Goal: Information Seeking & Learning: Find specific fact

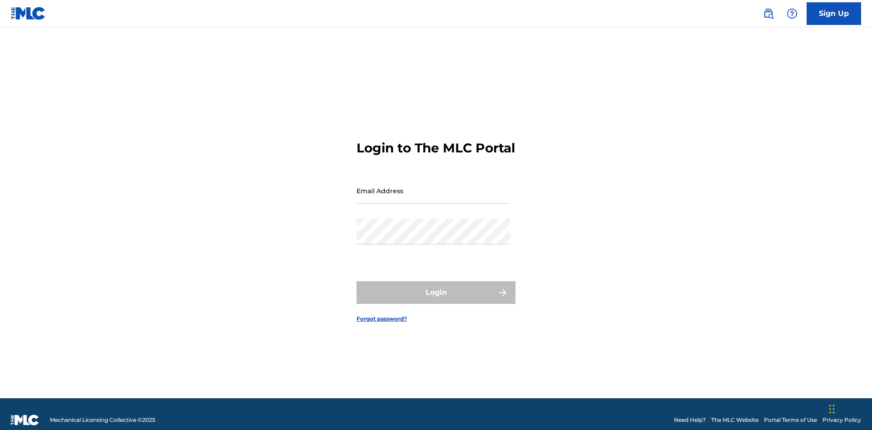
scroll to position [12, 0]
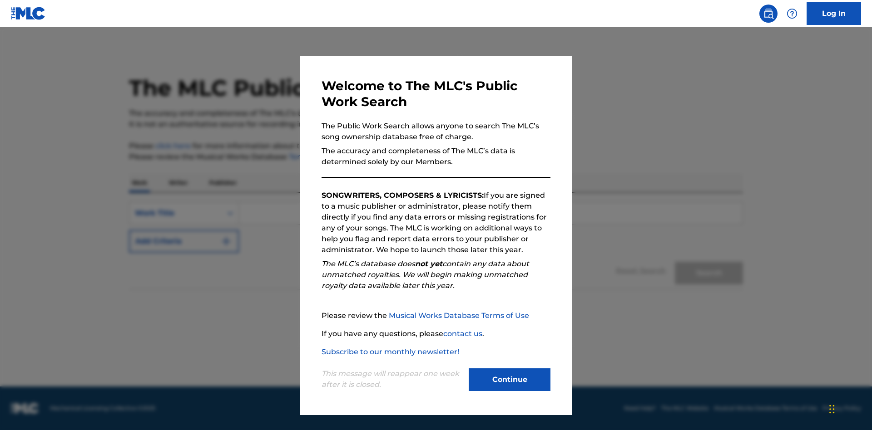
click at [509, 380] on button "Continue" at bounding box center [510, 380] width 82 height 23
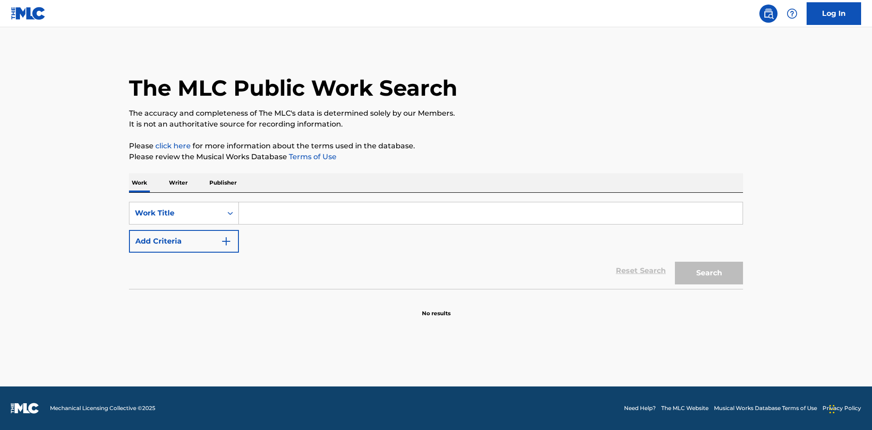
click at [490, 213] on input "Search Form" at bounding box center [491, 213] width 504 height 22
type input "MENEAME"
click at [709, 273] on button "Search" at bounding box center [709, 273] width 68 height 23
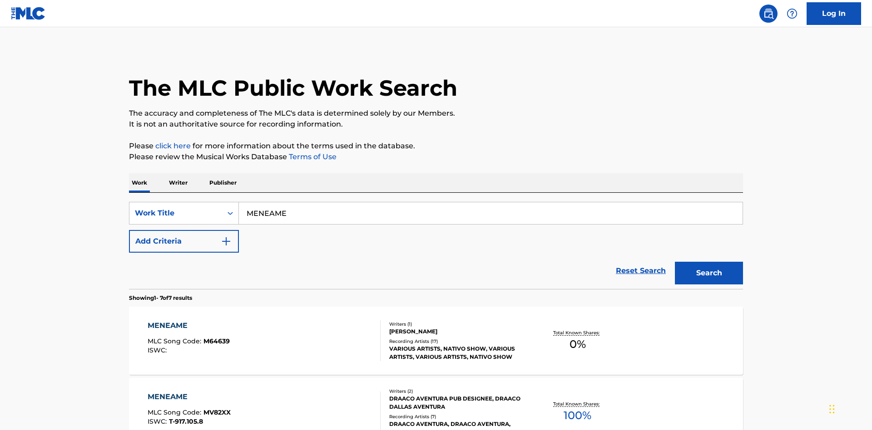
scroll to position [463, 0]
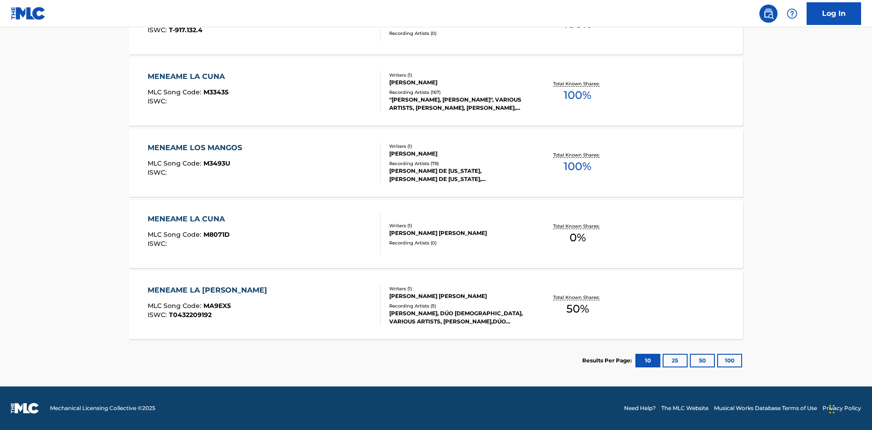
click at [717, 361] on button "100" at bounding box center [729, 361] width 25 height 14
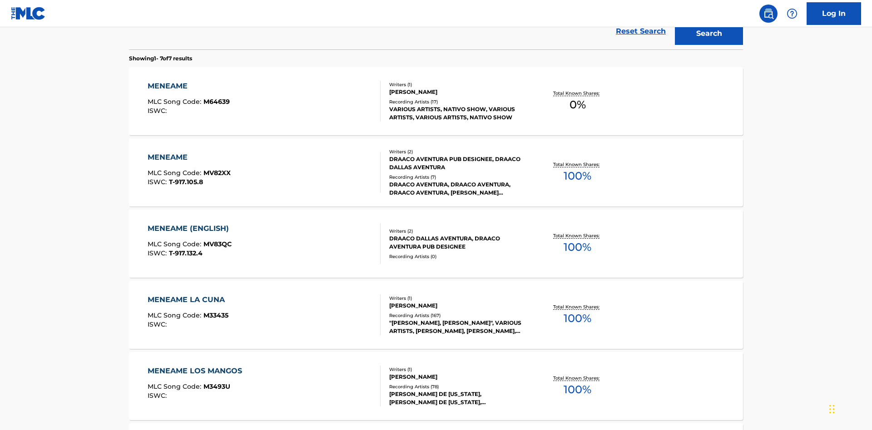
scroll to position [337, 0]
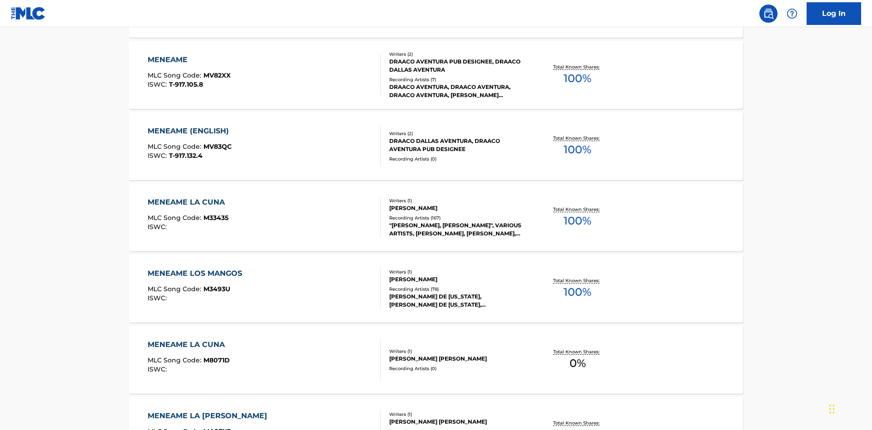
click at [188, 60] on div "MENEAME" at bounding box center [189, 59] width 83 height 11
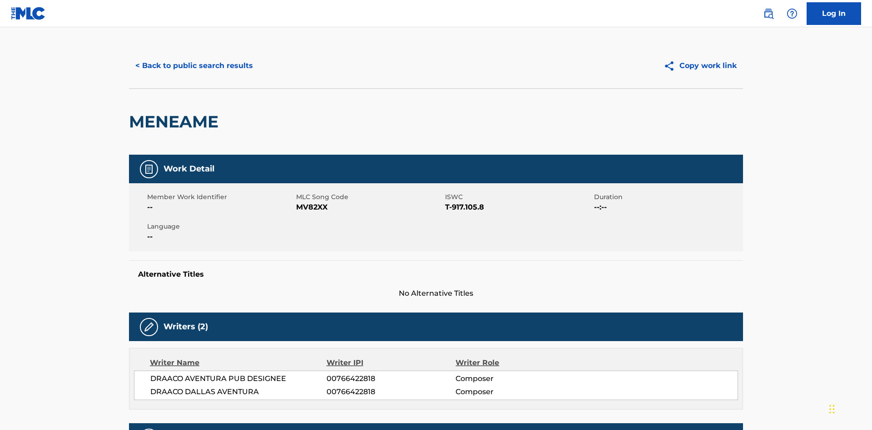
click at [193, 66] on button "< Back to public search results" at bounding box center [194, 65] width 130 height 23
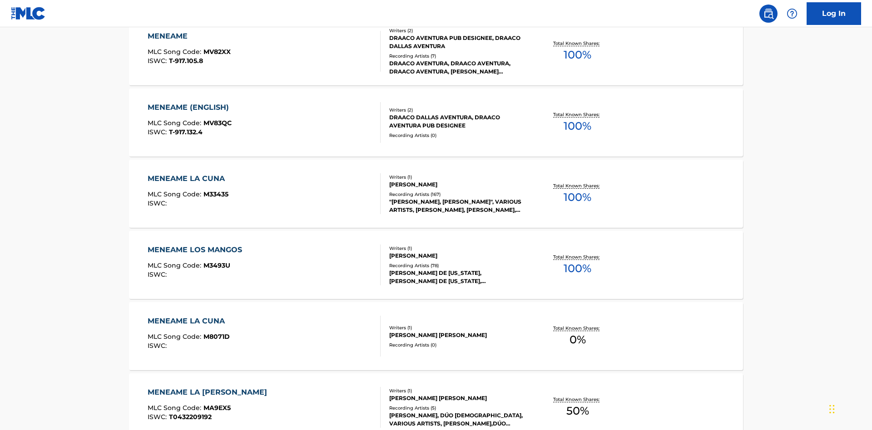
scroll to position [150, 0]
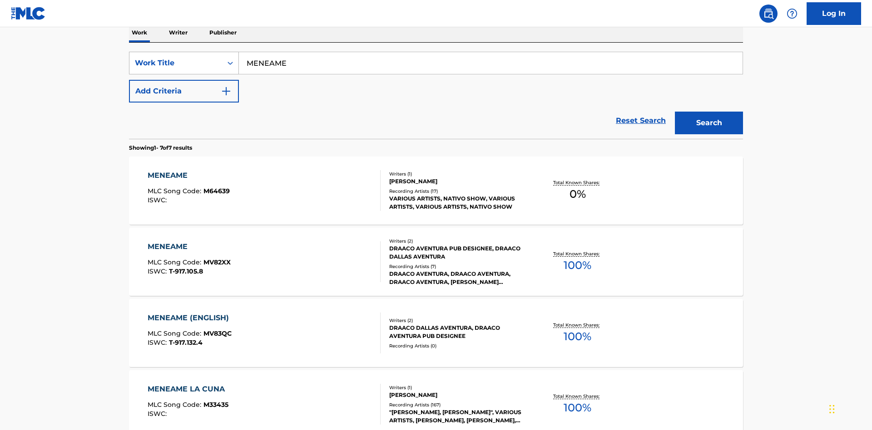
click at [176, 63] on div "Work Title" at bounding box center [176, 63] width 82 height 11
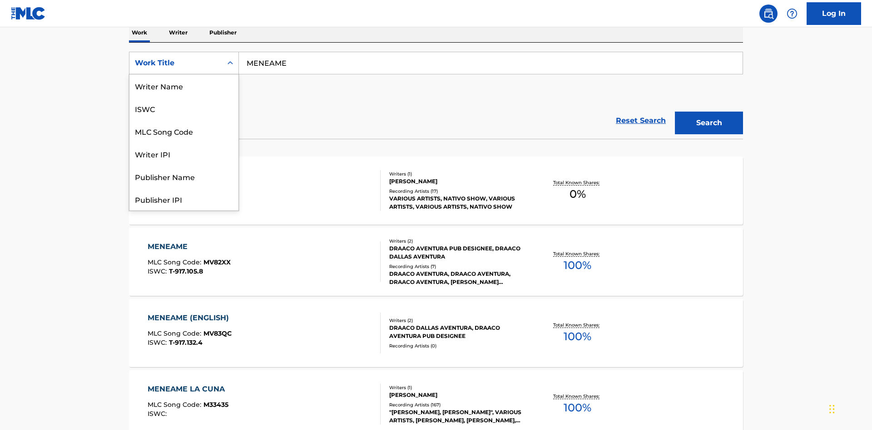
scroll to position [45, 0]
click at [184, 74] on div "ISWC" at bounding box center [183, 63] width 109 height 23
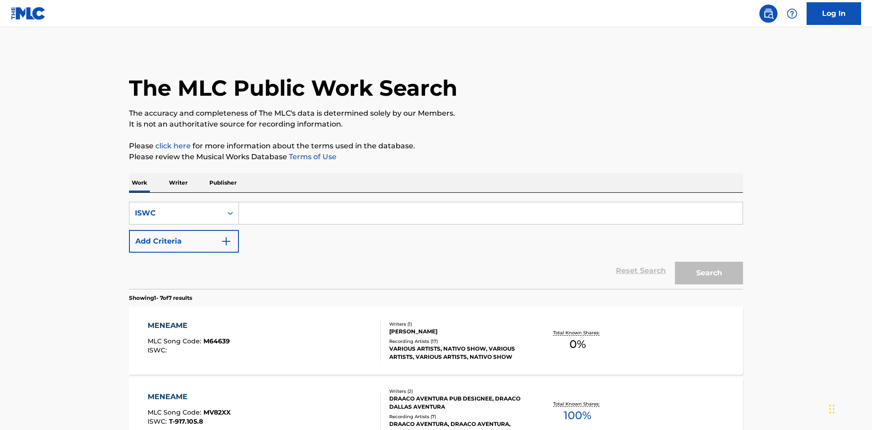
scroll to position [148, 0]
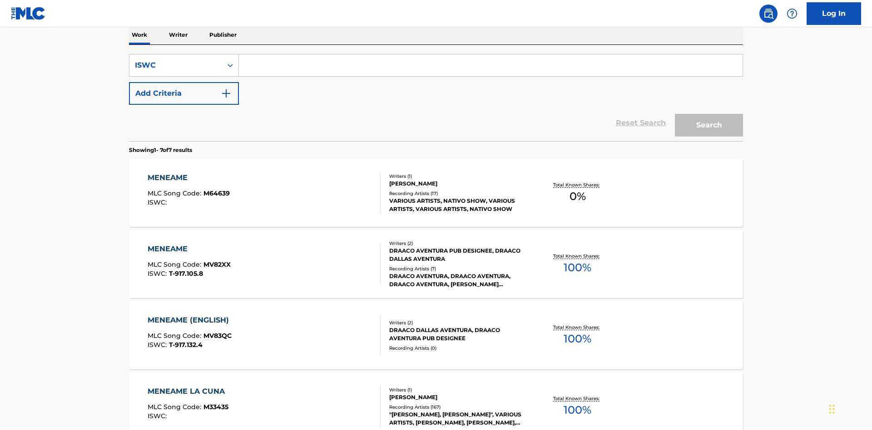
click at [490, 65] on input "Search Form" at bounding box center [491, 65] width 504 height 22
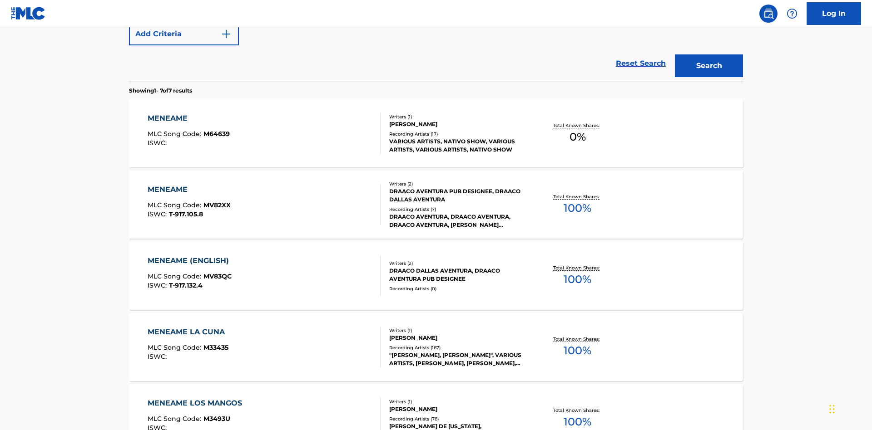
type input "T-917.105.8"
click at [709, 66] on button "Search" at bounding box center [709, 65] width 68 height 23
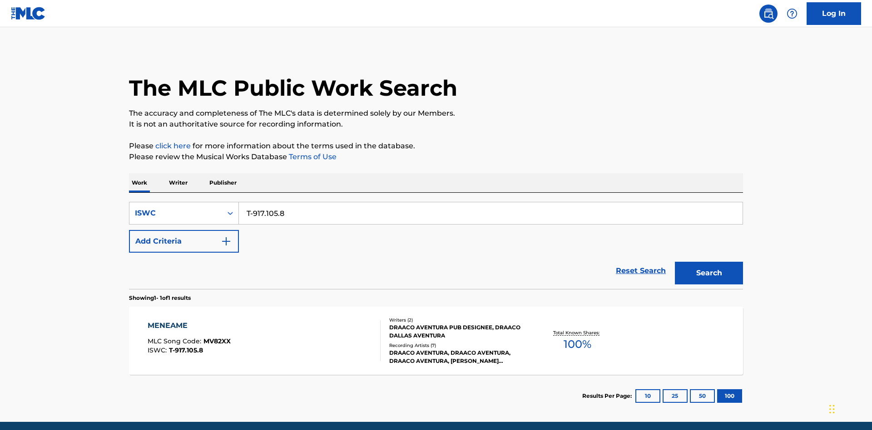
scroll to position [35, 0]
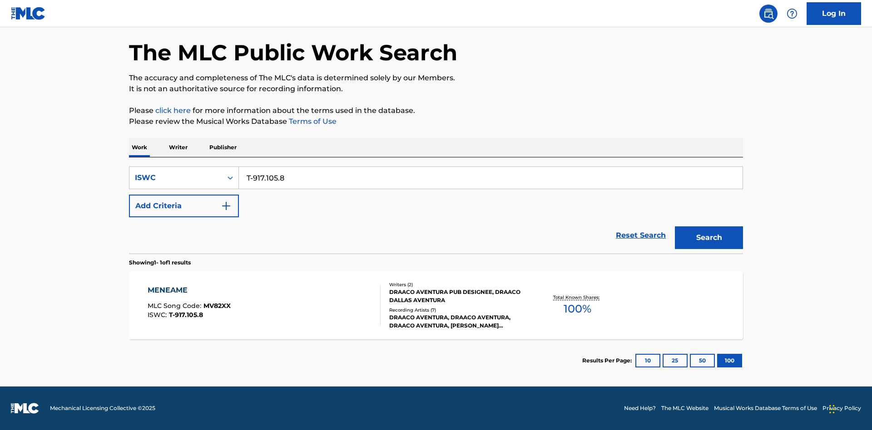
click at [188, 291] on div "MENEAME" at bounding box center [189, 290] width 83 height 11
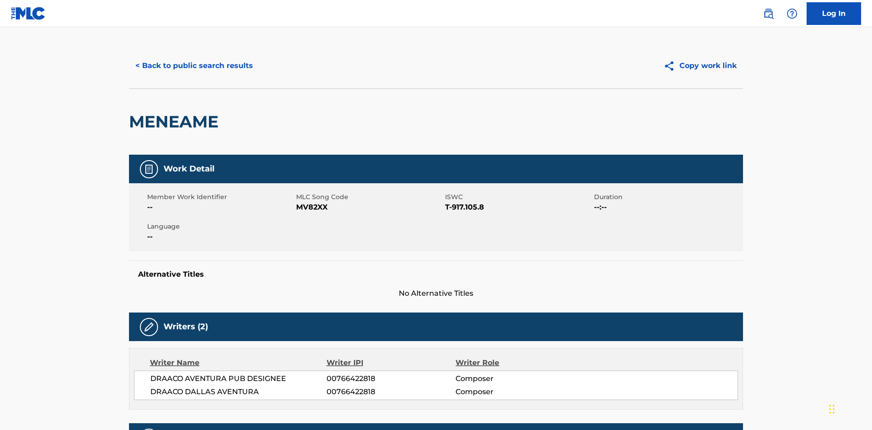
click at [193, 66] on button "< Back to public search results" at bounding box center [194, 65] width 130 height 23
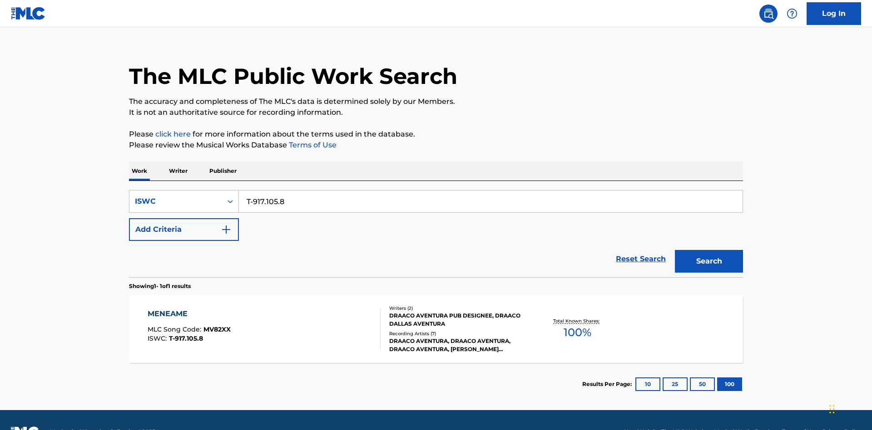
scroll to position [35, 0]
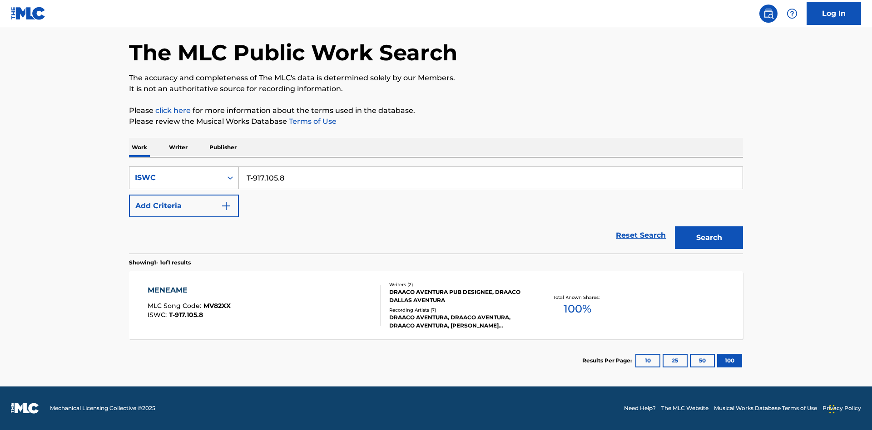
click at [176, 178] on div "ISWC" at bounding box center [176, 178] width 82 height 11
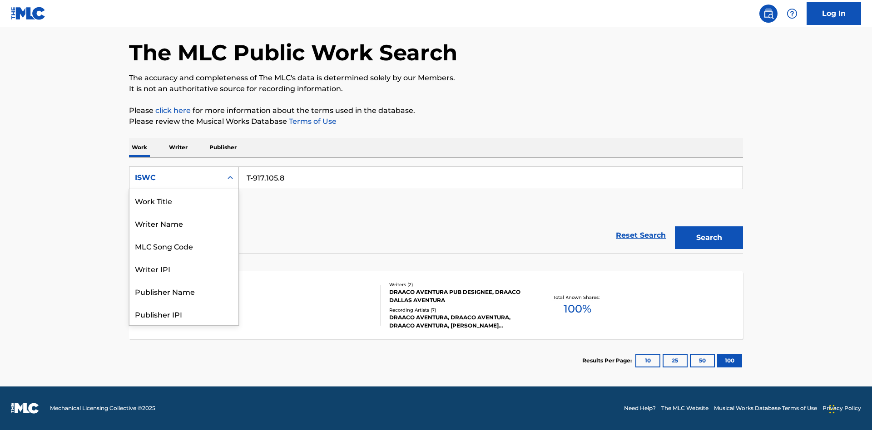
scroll to position [45, 0]
click at [184, 201] on div "MLC Song Code" at bounding box center [183, 200] width 109 height 23
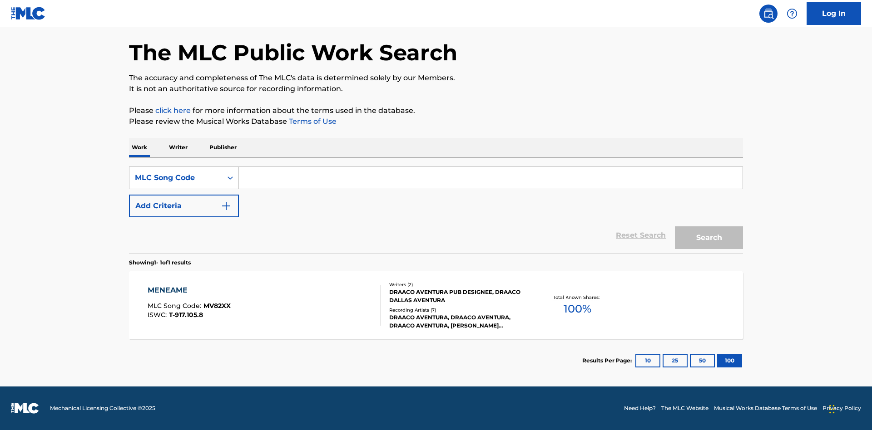
click at [490, 178] on input "Search Form" at bounding box center [491, 178] width 504 height 22
type input "MV82XX"
click at [709, 238] on button "Search" at bounding box center [709, 238] width 68 height 23
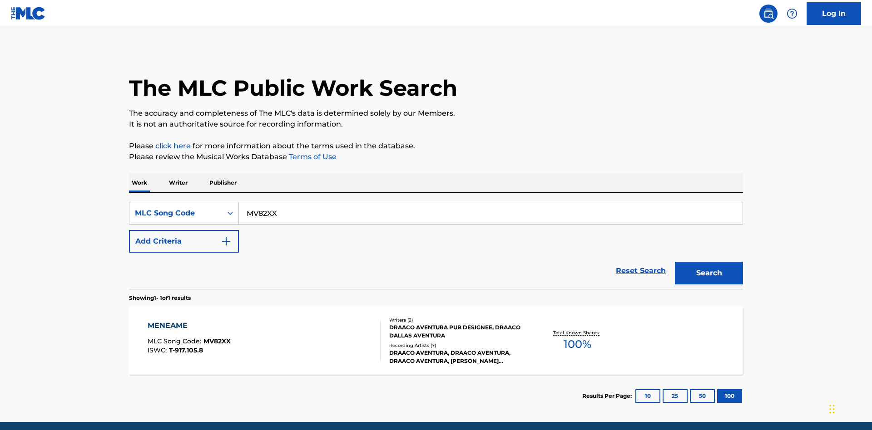
scroll to position [35, 0]
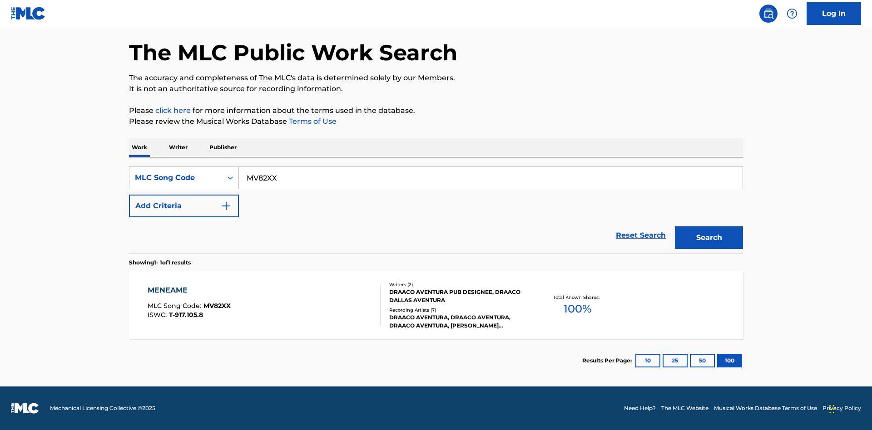
click at [188, 291] on div "MENEAME" at bounding box center [189, 290] width 83 height 11
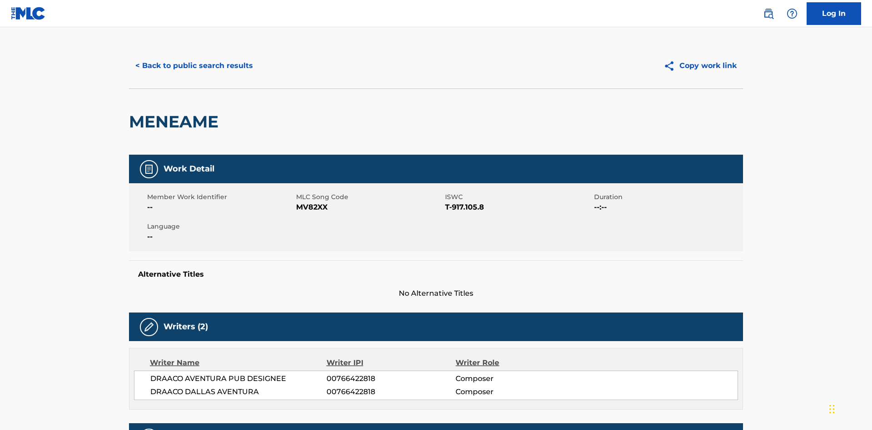
click at [193, 66] on button "< Back to public search results" at bounding box center [194, 65] width 130 height 23
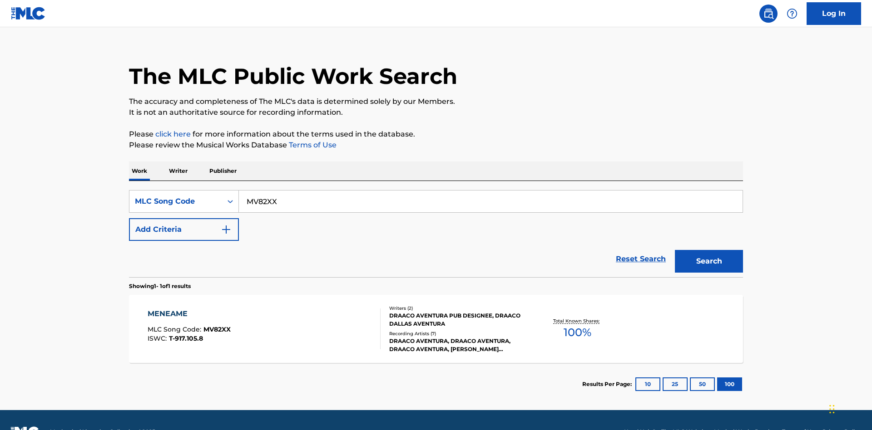
scroll to position [35, 0]
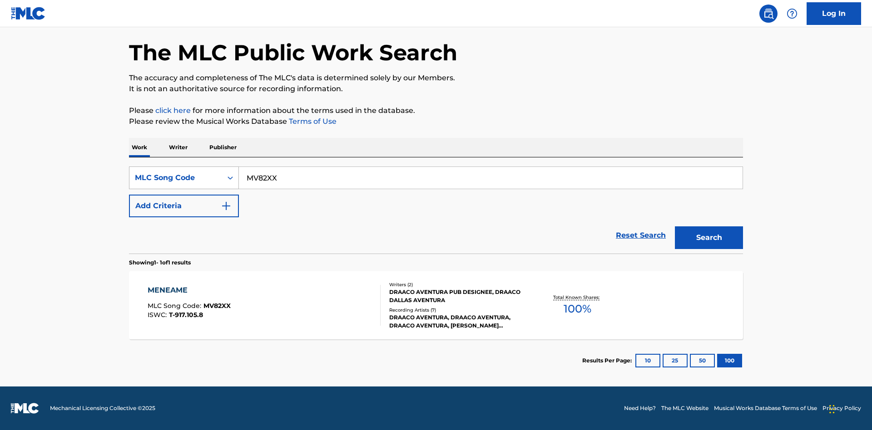
click at [176, 178] on div "MLC Song Code" at bounding box center [176, 178] width 82 height 11
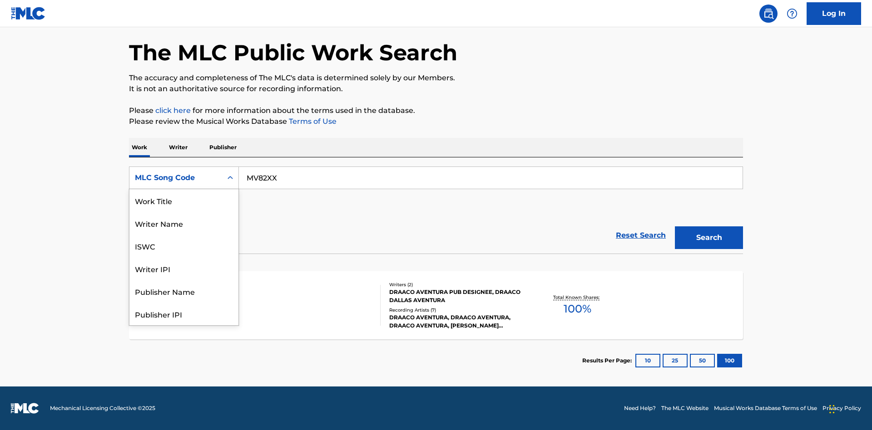
scroll to position [45, 0]
click at [184, 189] on div "Writer Name" at bounding box center [183, 178] width 109 height 23
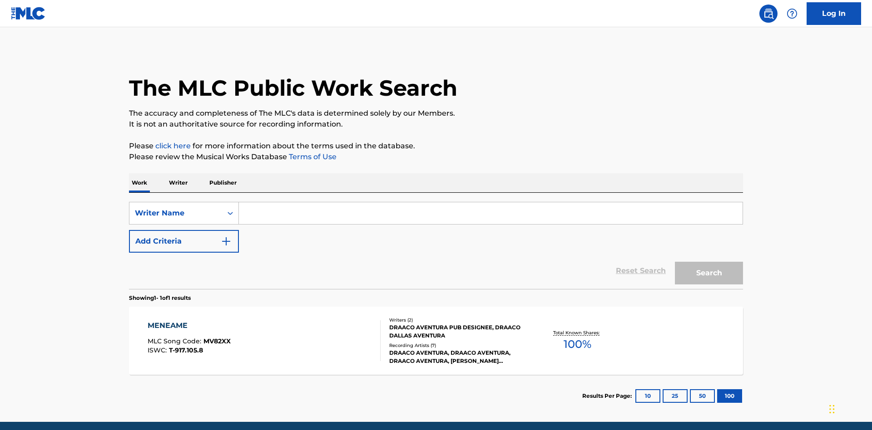
scroll to position [35, 0]
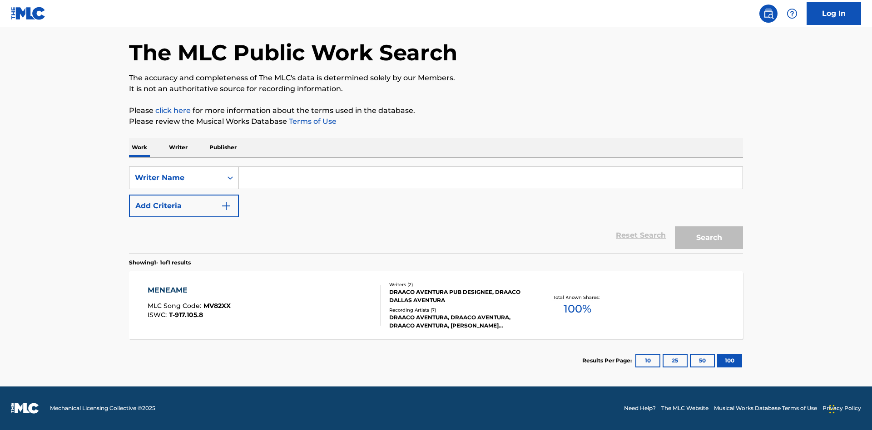
click at [490, 178] on input "Search Form" at bounding box center [491, 178] width 504 height 22
type input "DRAACO DALLAS AVENTURA"
click at [709, 238] on button "Search" at bounding box center [709, 238] width 68 height 23
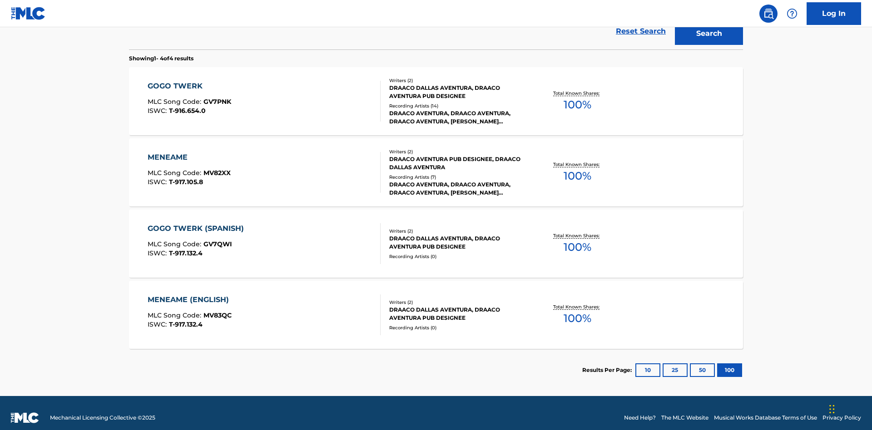
scroll to position [249, 0]
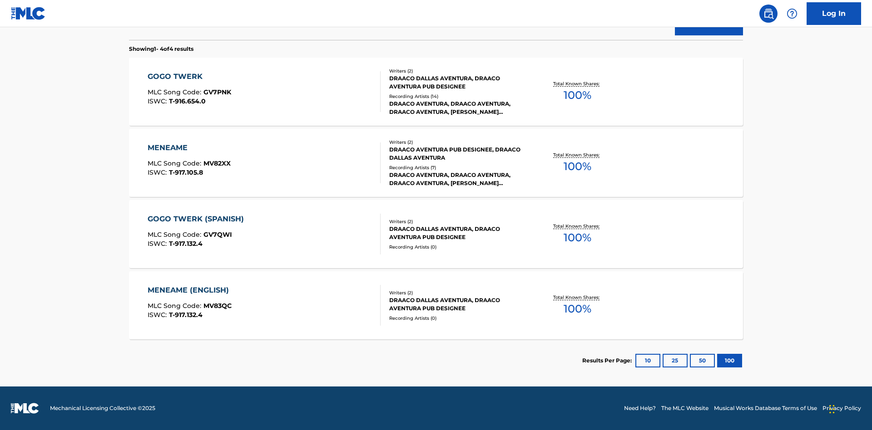
click at [188, 148] on div "MENEAME" at bounding box center [189, 148] width 83 height 11
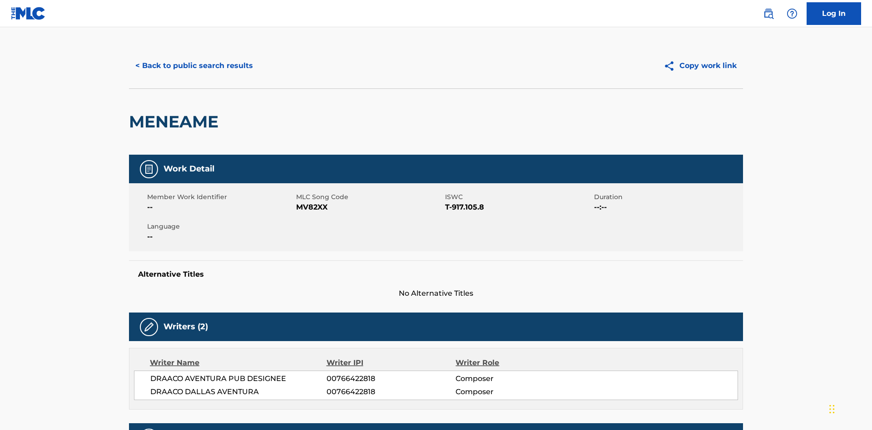
click at [193, 66] on button "< Back to public search results" at bounding box center [194, 65] width 130 height 23
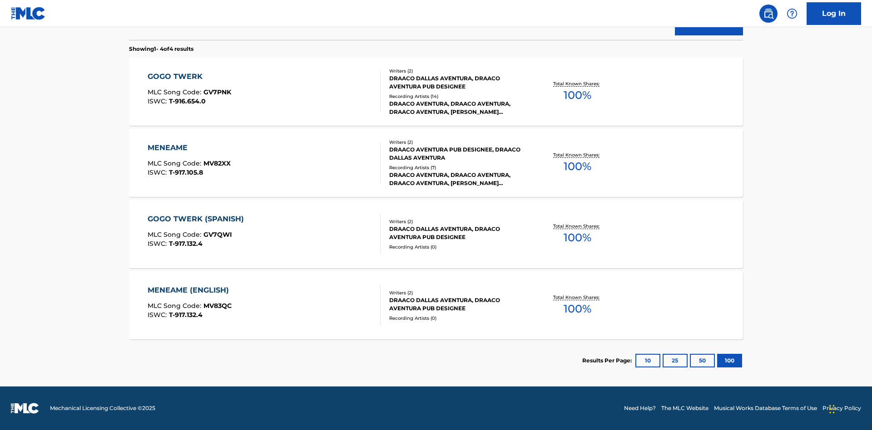
scroll to position [150, 0]
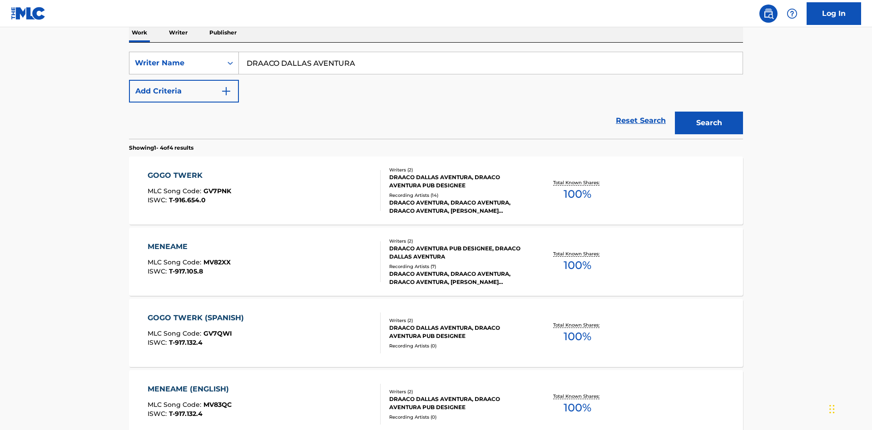
click at [176, 63] on div "Writer Name" at bounding box center [176, 63] width 82 height 11
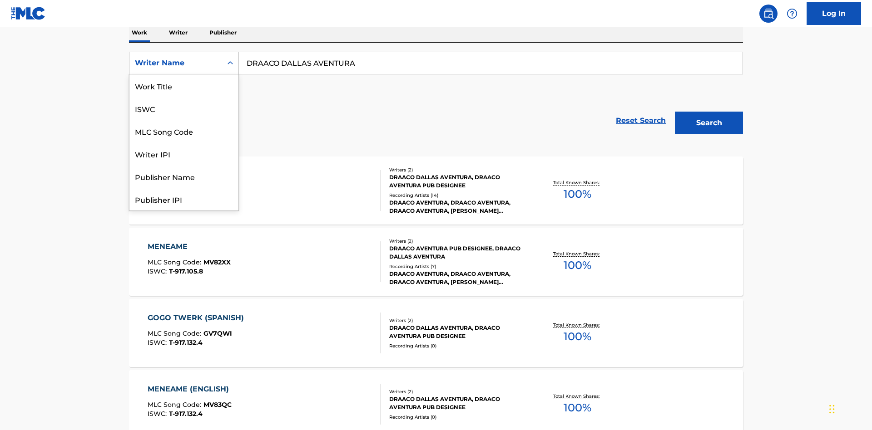
scroll to position [45, 0]
click at [184, 109] on div "Writer IPI" at bounding box center [183, 108] width 109 height 23
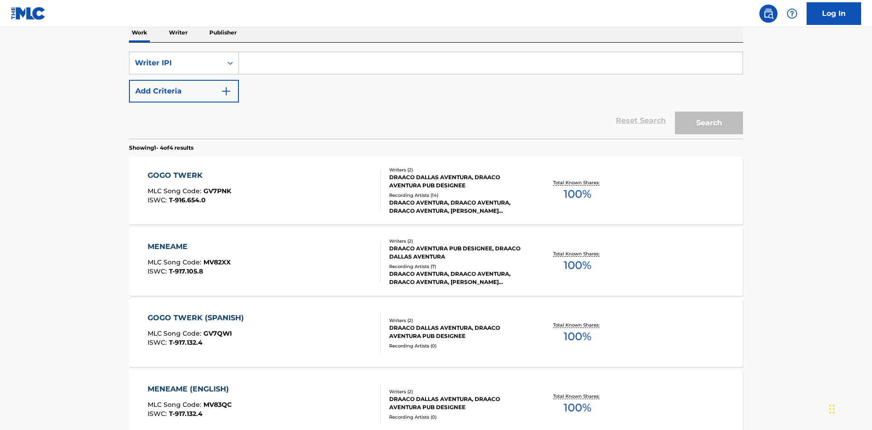
scroll to position [148, 0]
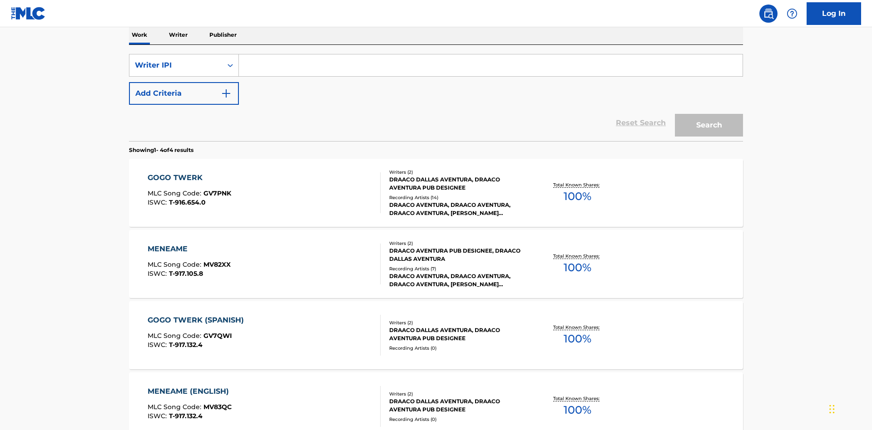
click at [490, 65] on input "Search Form" at bounding box center [491, 65] width 504 height 22
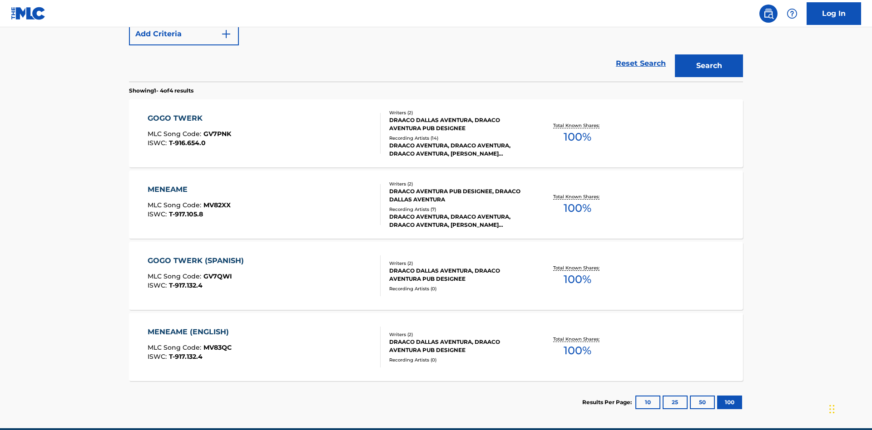
type input "00766422818"
click at [709, 66] on button "Search" at bounding box center [709, 65] width 68 height 23
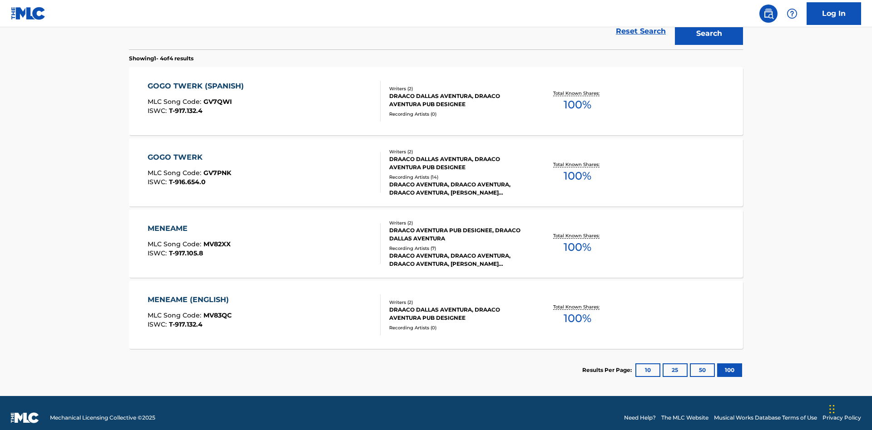
scroll to position [249, 0]
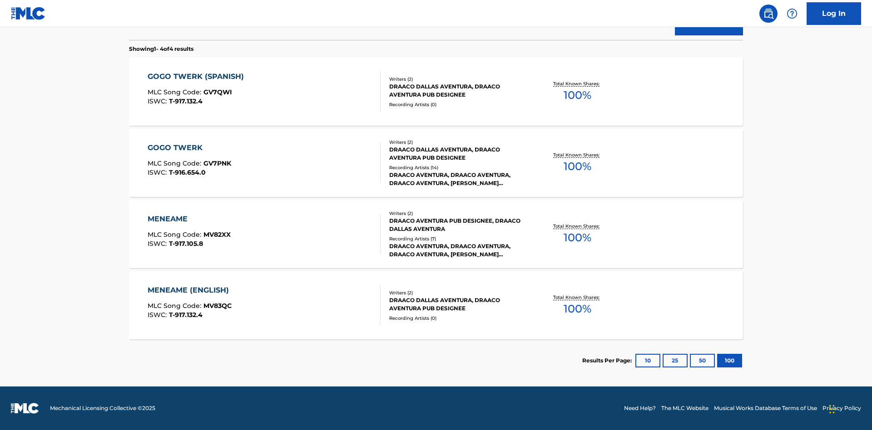
click at [188, 219] on div "MENEAME" at bounding box center [189, 219] width 83 height 11
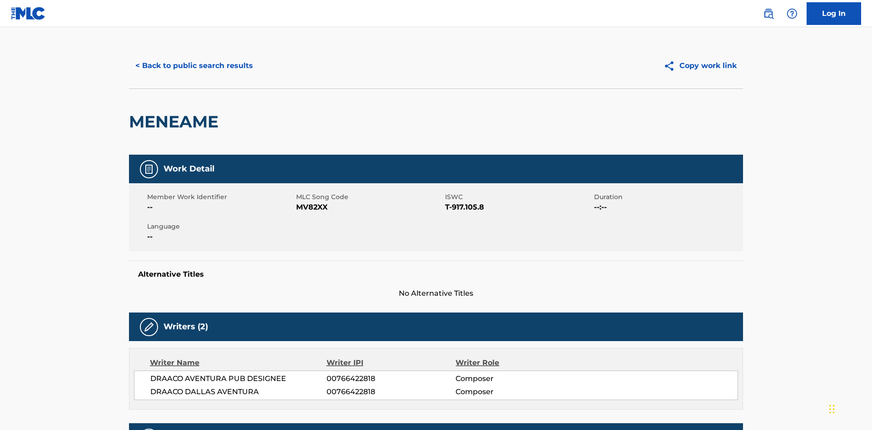
click at [193, 66] on button "< Back to public search results" at bounding box center [194, 65] width 130 height 23
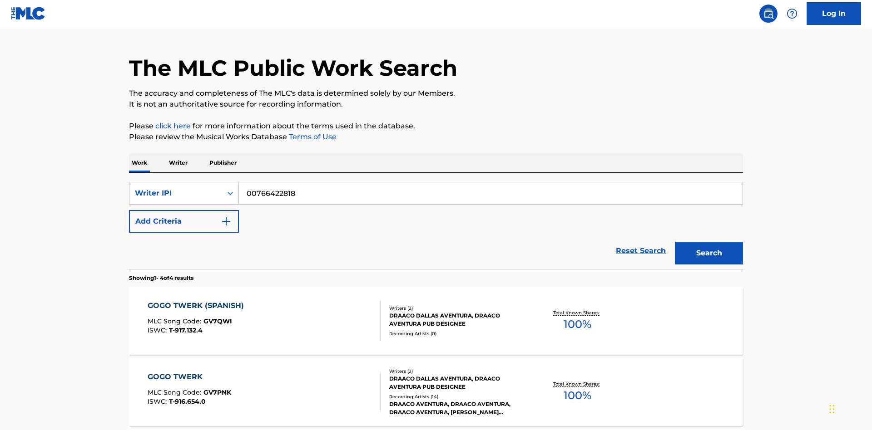
scroll to position [74, 0]
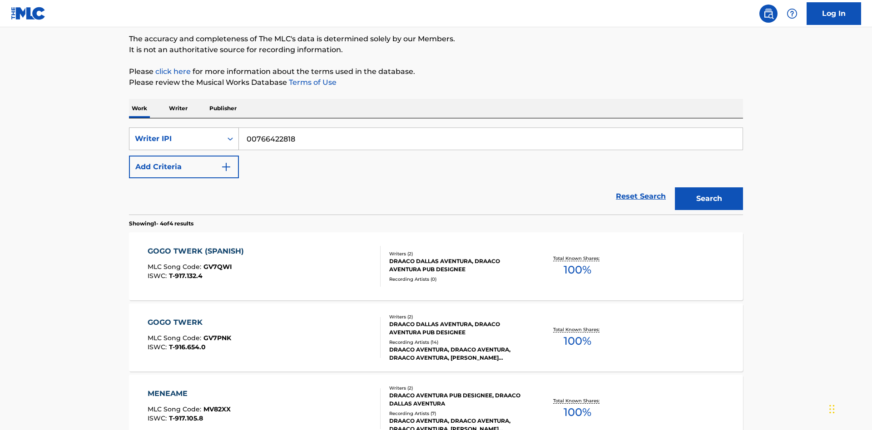
click at [176, 139] on div "Writer IPI" at bounding box center [176, 138] width 82 height 11
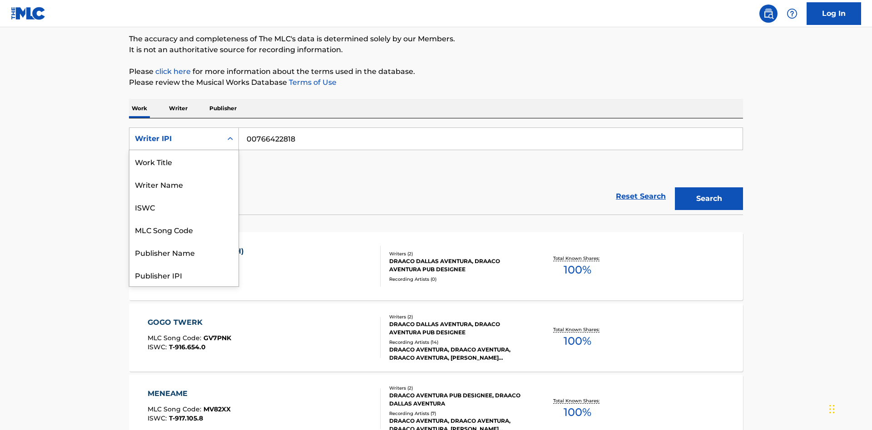
scroll to position [45, 0]
click at [184, 207] on div "Publisher Name" at bounding box center [183, 207] width 109 height 23
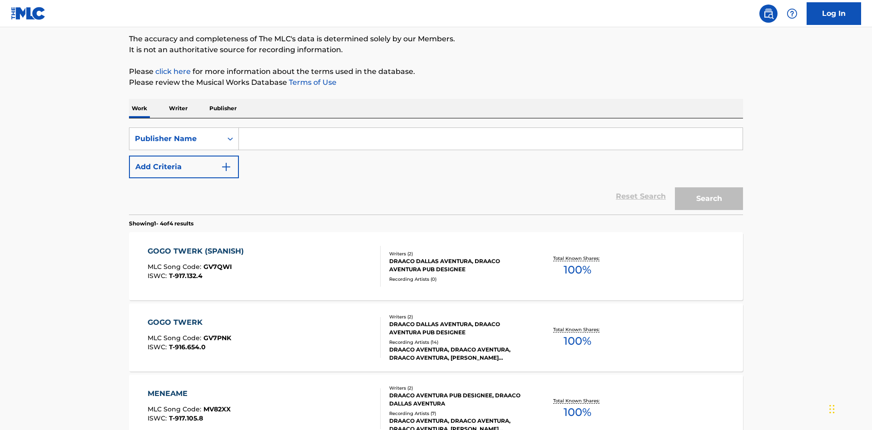
click at [490, 128] on input "Search Form" at bounding box center [491, 139] width 504 height 22
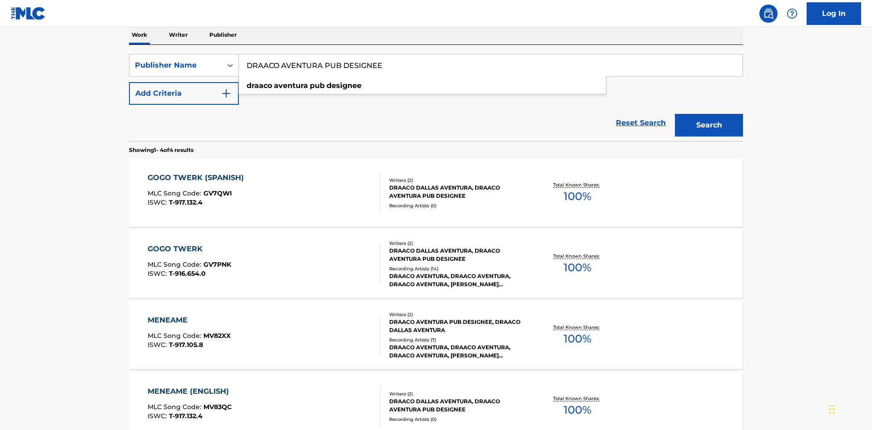
type input "DRAACO AVENTURA PUB DESIGNEE"
click at [709, 114] on button "Search" at bounding box center [709, 125] width 68 height 23
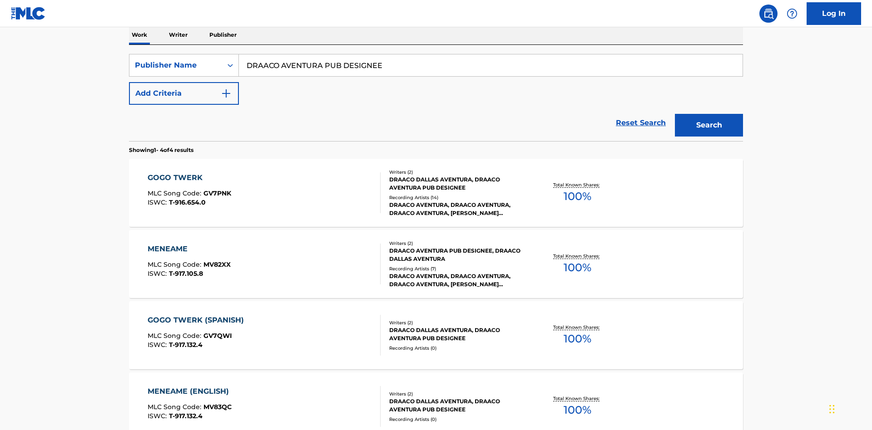
click at [188, 244] on div "MENEAME" at bounding box center [189, 249] width 83 height 11
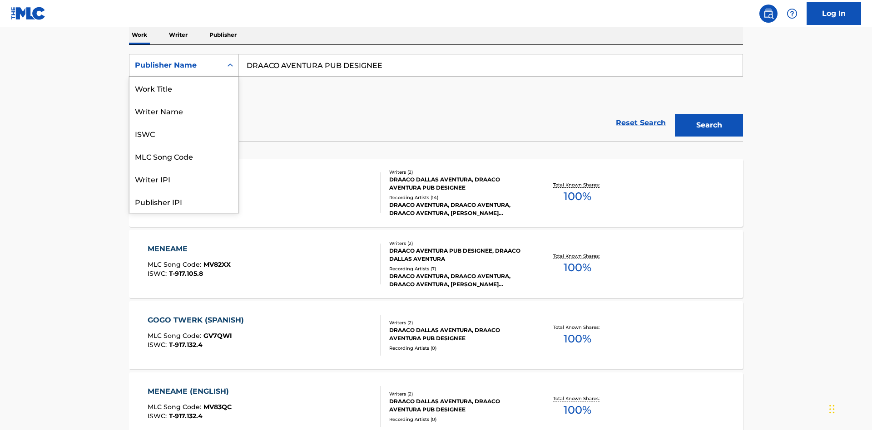
click at [184, 190] on div "Publisher IPI" at bounding box center [183, 201] width 109 height 23
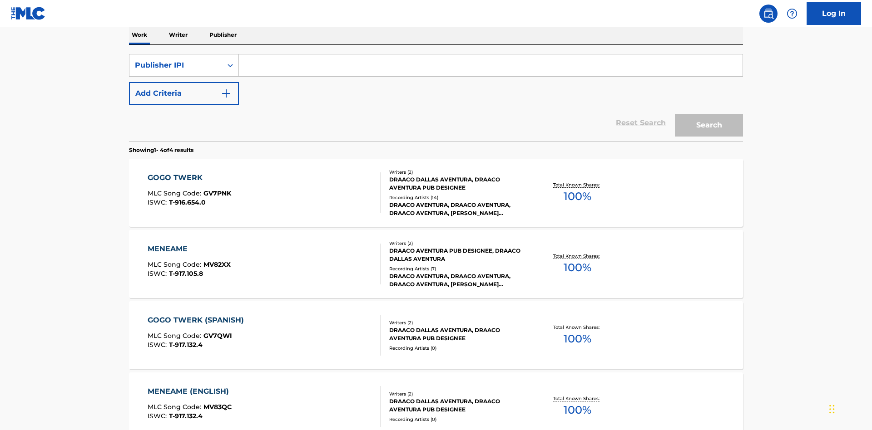
click at [490, 65] on input "Search Form" at bounding box center [491, 65] width 504 height 22
type input "00766422818"
click at [709, 114] on button "Search" at bounding box center [709, 125] width 68 height 23
